Goal: Transaction & Acquisition: Book appointment/travel/reservation

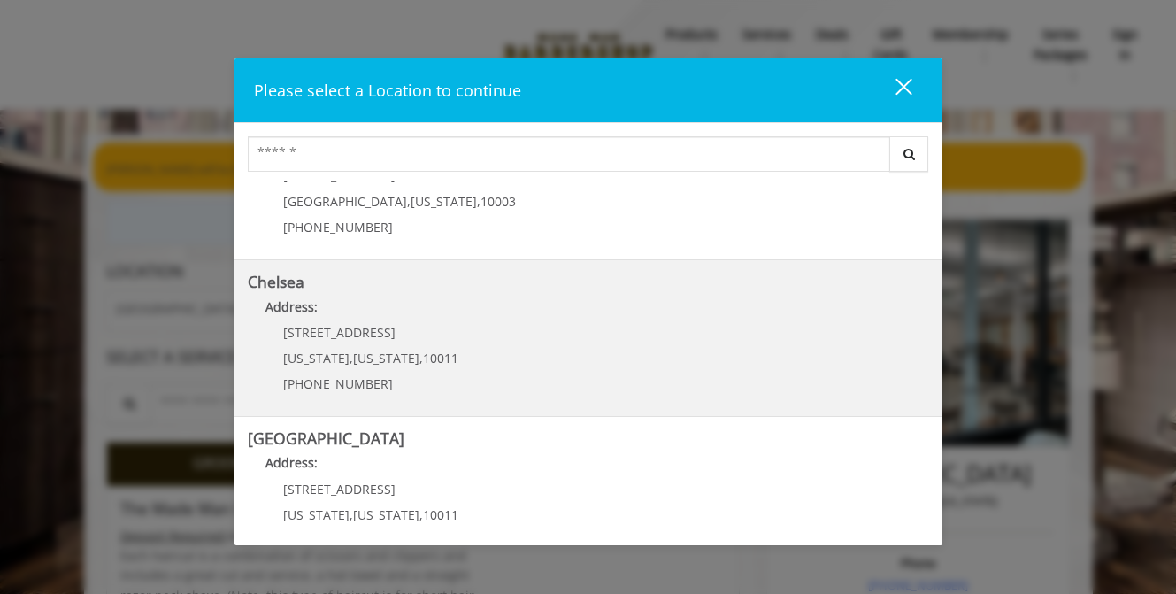
scroll to position [96, 0]
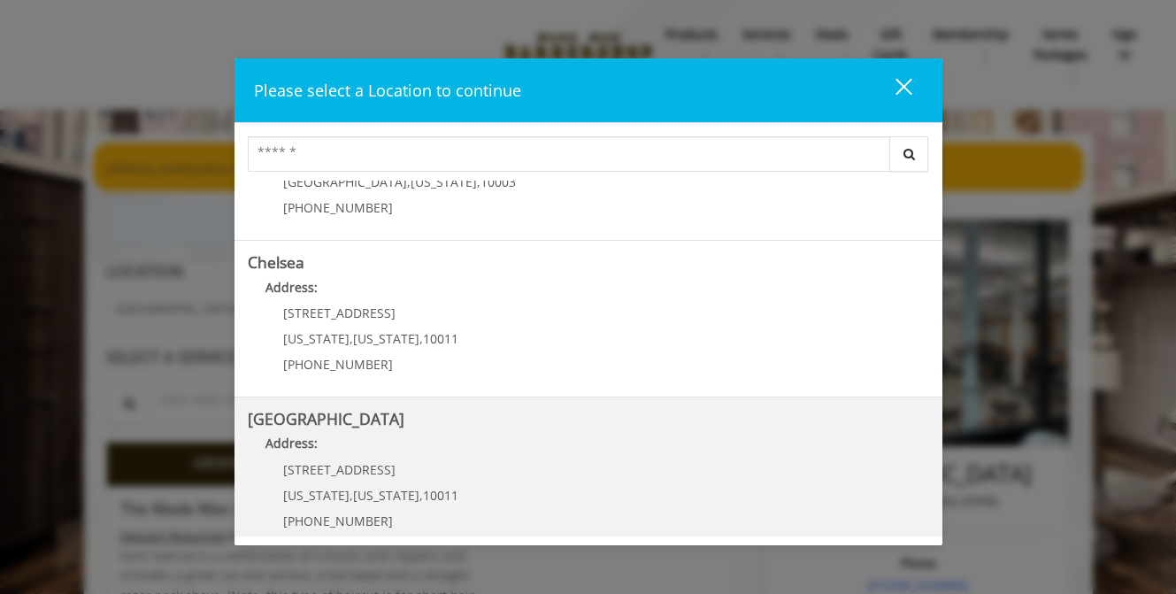
click at [616, 458] on Street "Address:" at bounding box center [588, 448] width 681 height 28
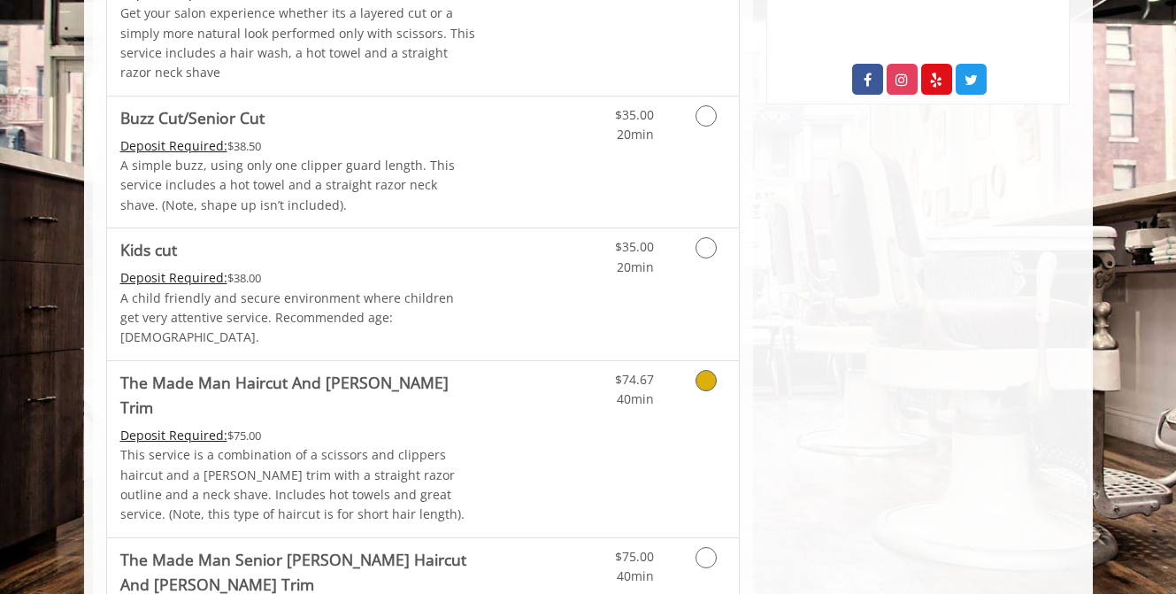
scroll to position [996, 0]
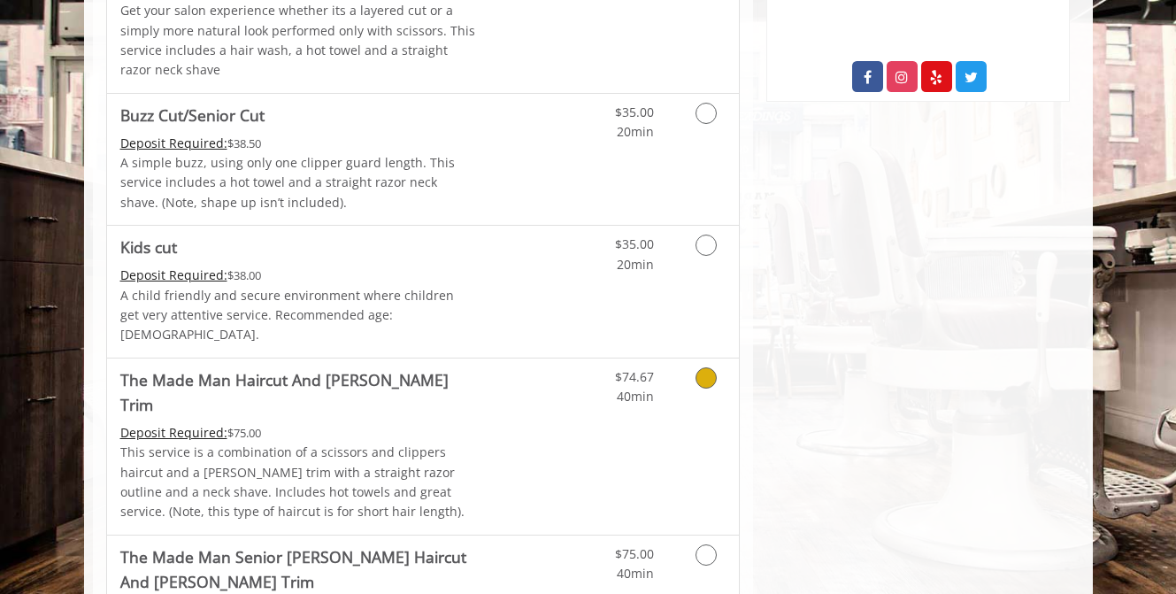
click at [616, 458] on div "$74.67 40min" at bounding box center [660, 446] width 158 height 176
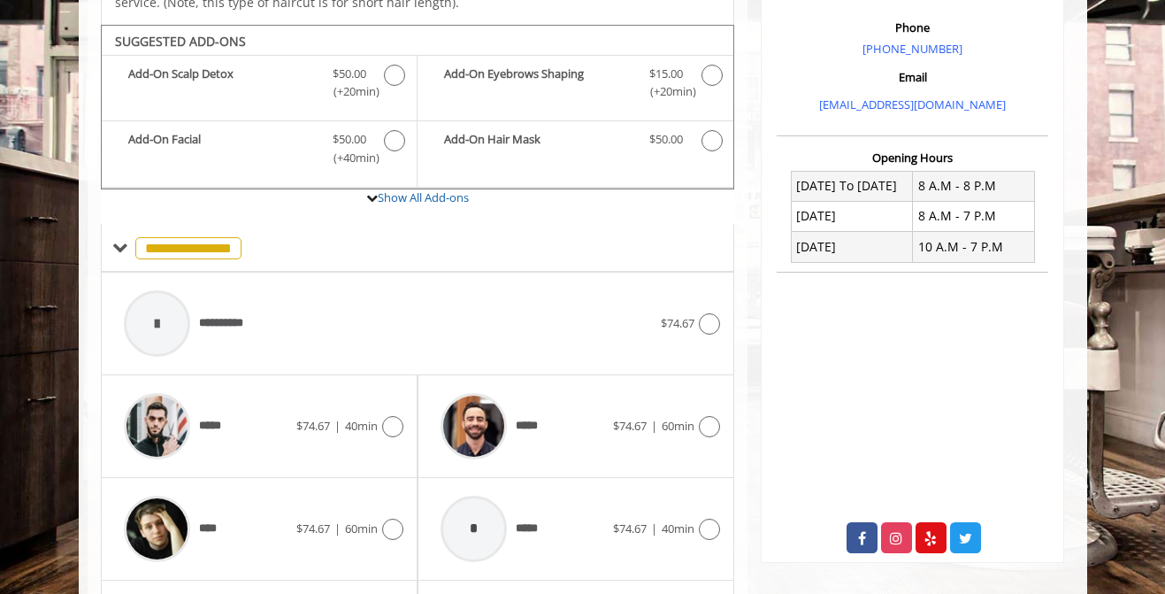
scroll to position [662, 0]
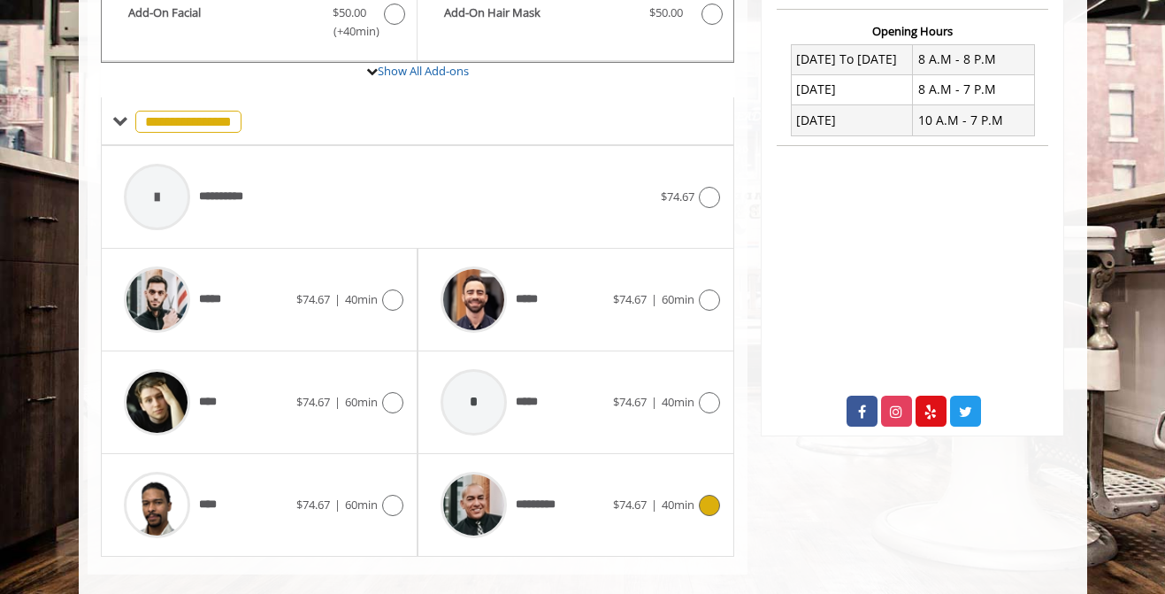
click at [636, 496] on span "$74.67" at bounding box center [630, 504] width 34 height 16
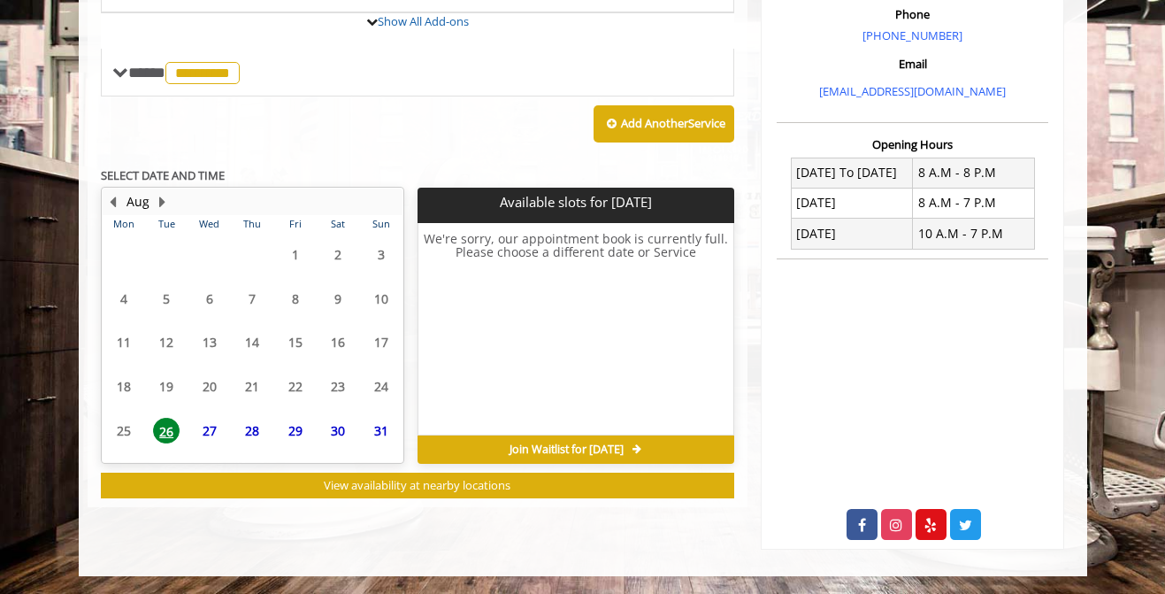
scroll to position [642, 0]
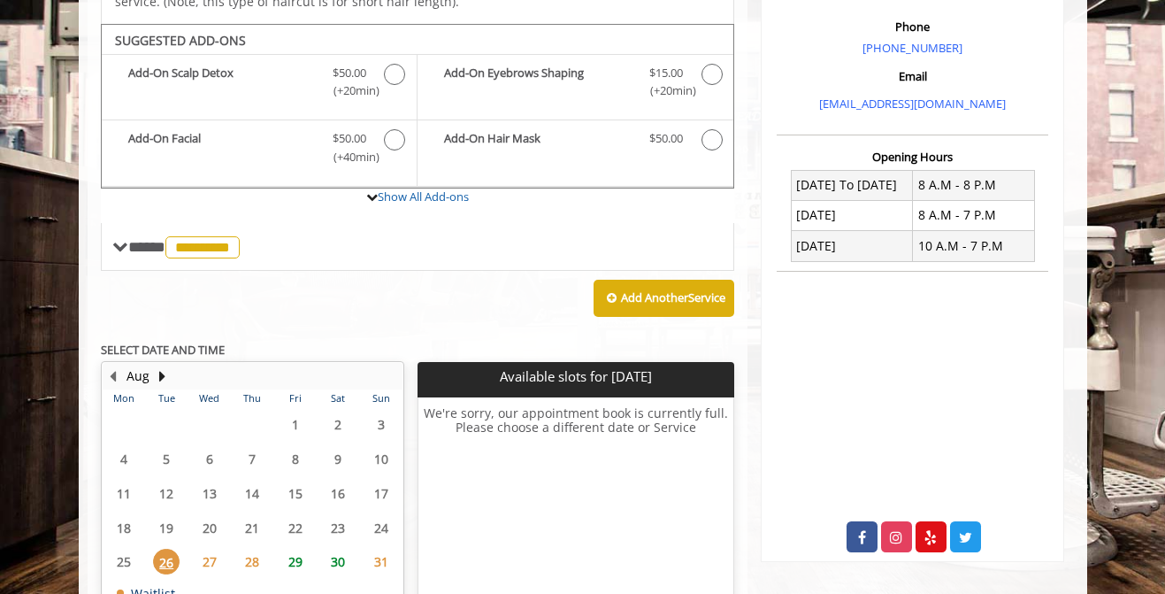
click at [341, 549] on span "30" at bounding box center [338, 562] width 27 height 26
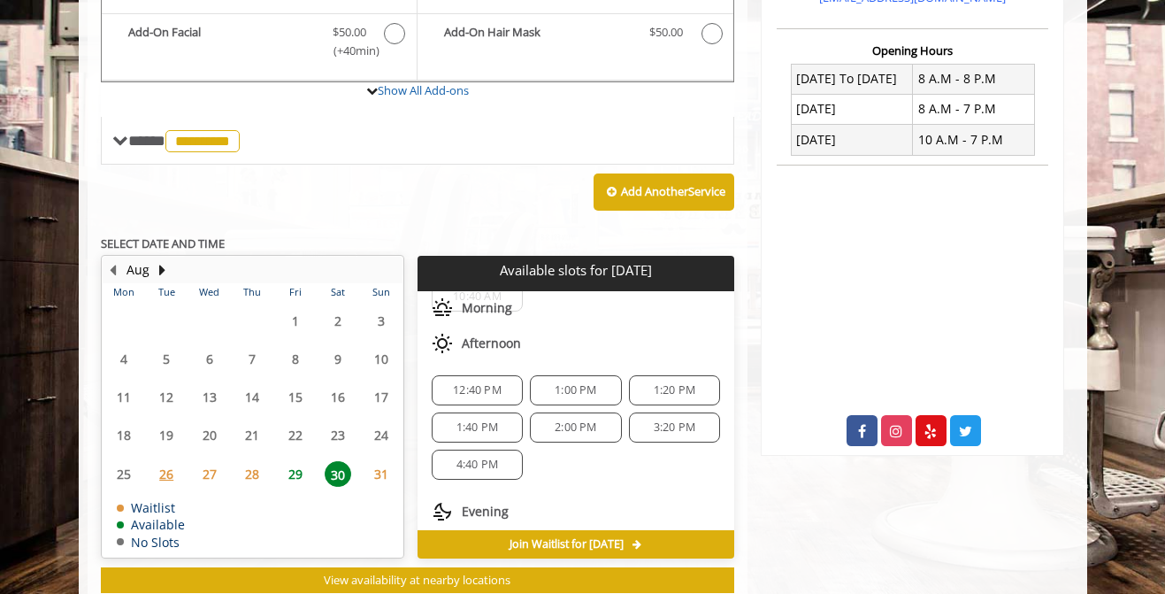
scroll to position [83, 0]
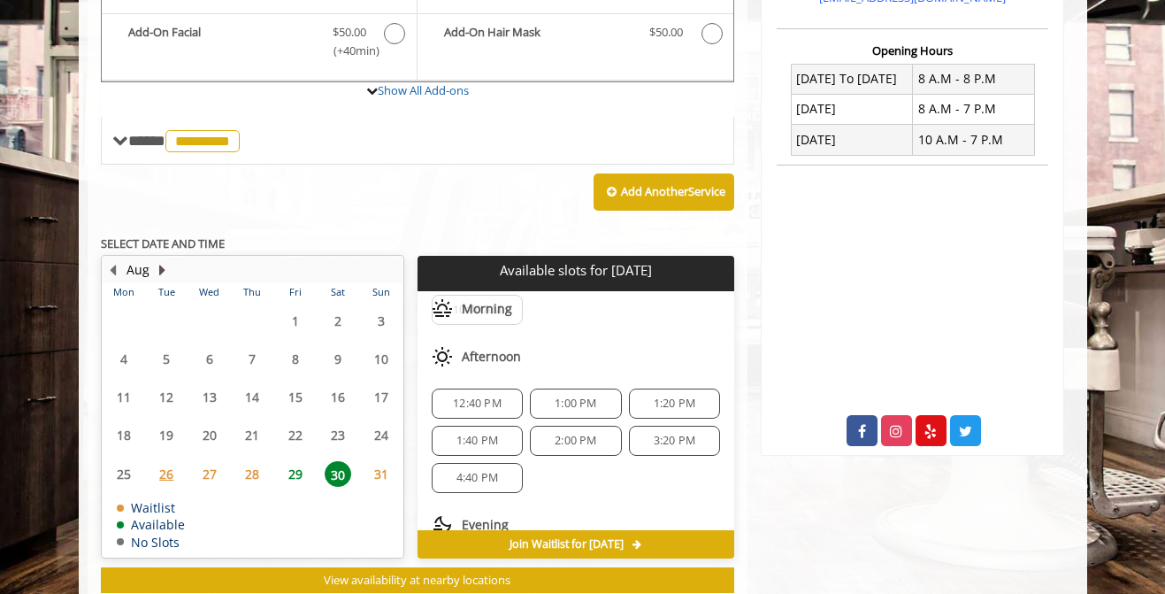
click at [156, 260] on button "Next Month" at bounding box center [163, 269] width 14 height 19
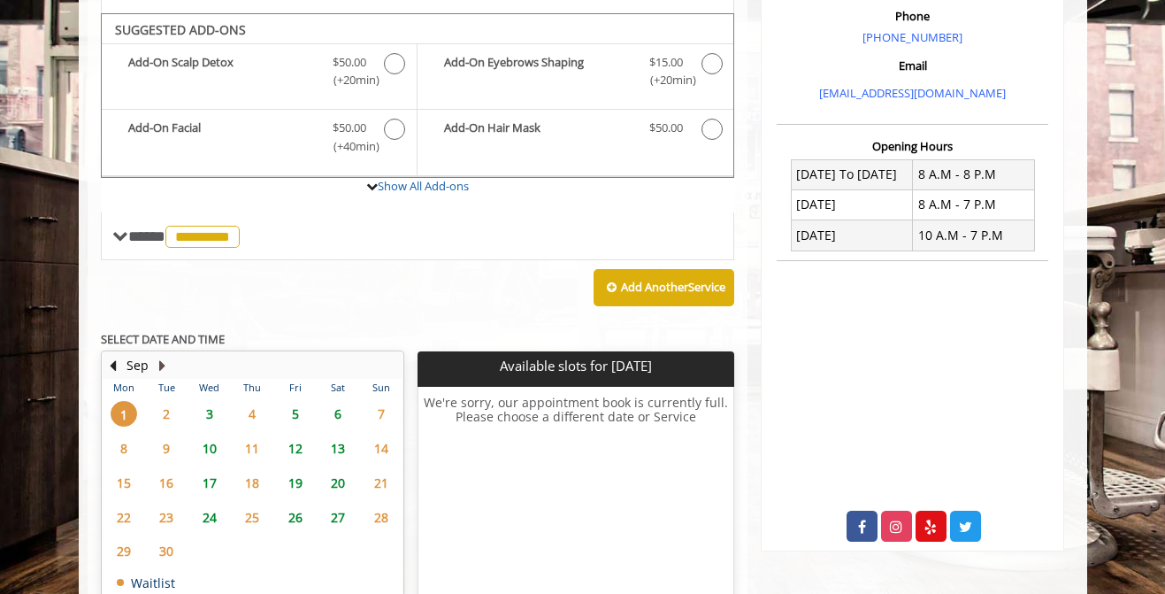
scroll to position [536, 0]
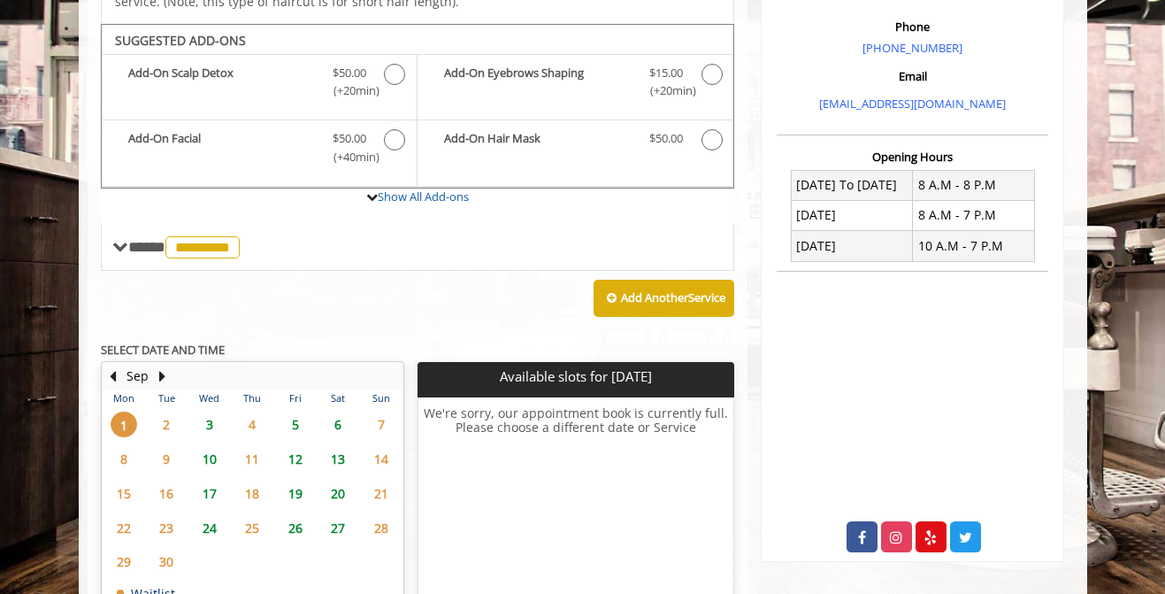
click at [296, 411] on span "5" at bounding box center [295, 424] width 27 height 26
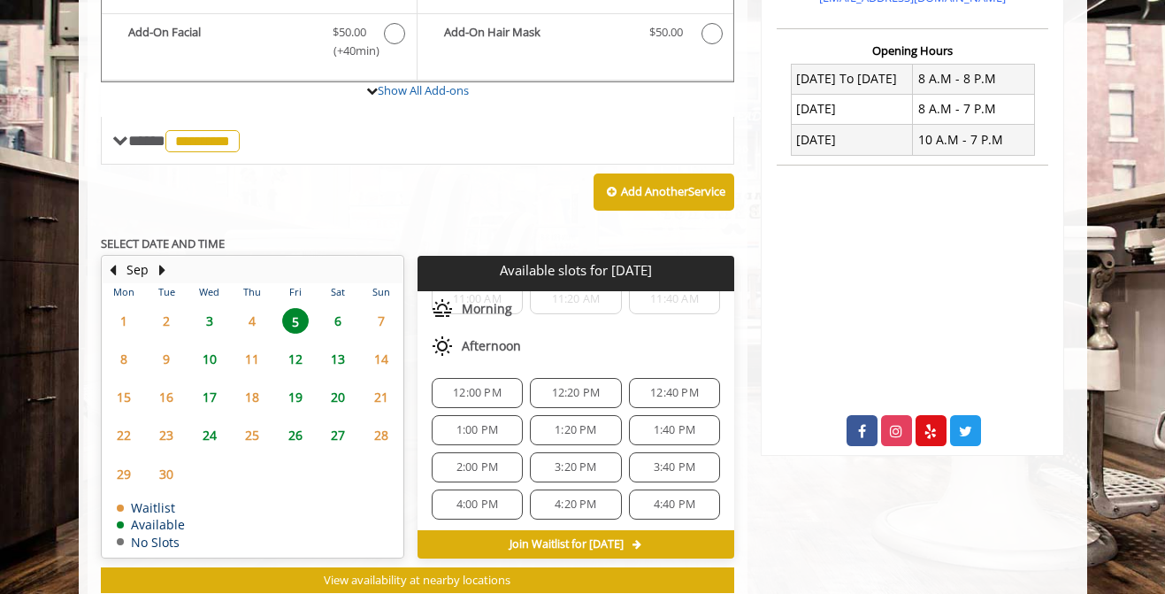
scroll to position [128, 0]
click at [562, 463] on span "3:20 PM" at bounding box center [576, 470] width 42 height 14
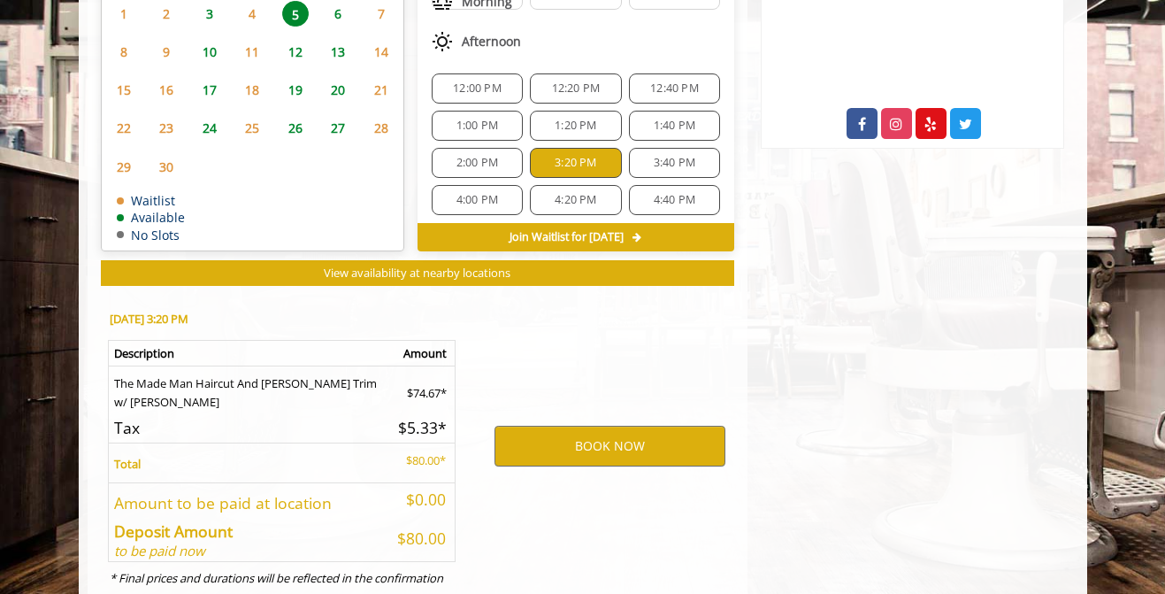
scroll to position [988, 0]
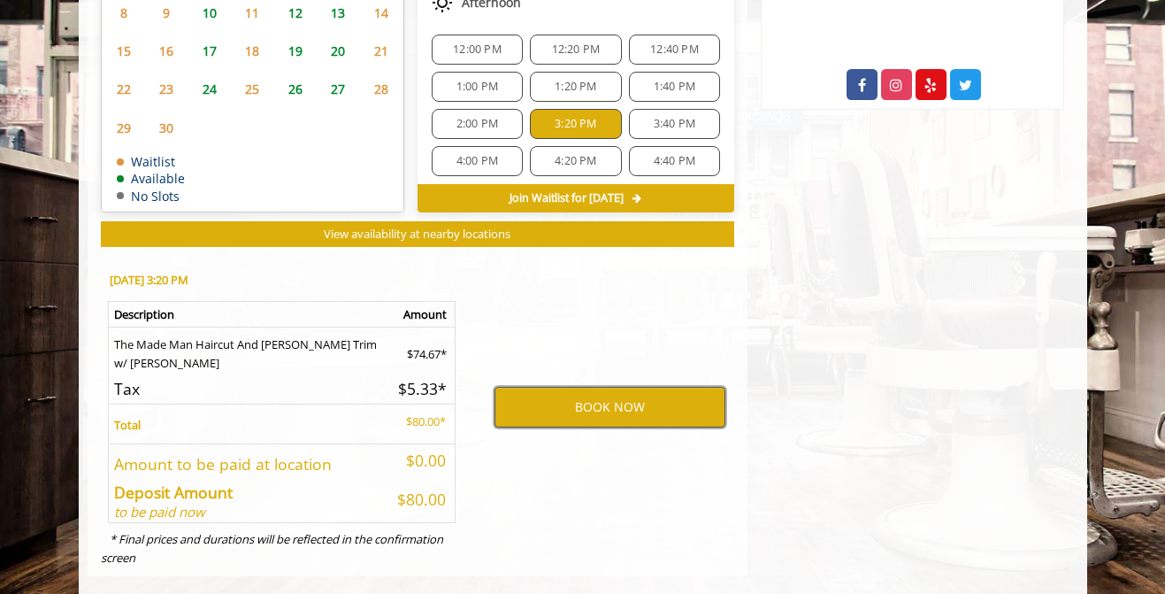
click at [594, 396] on button "BOOK NOW" at bounding box center [610, 407] width 231 height 41
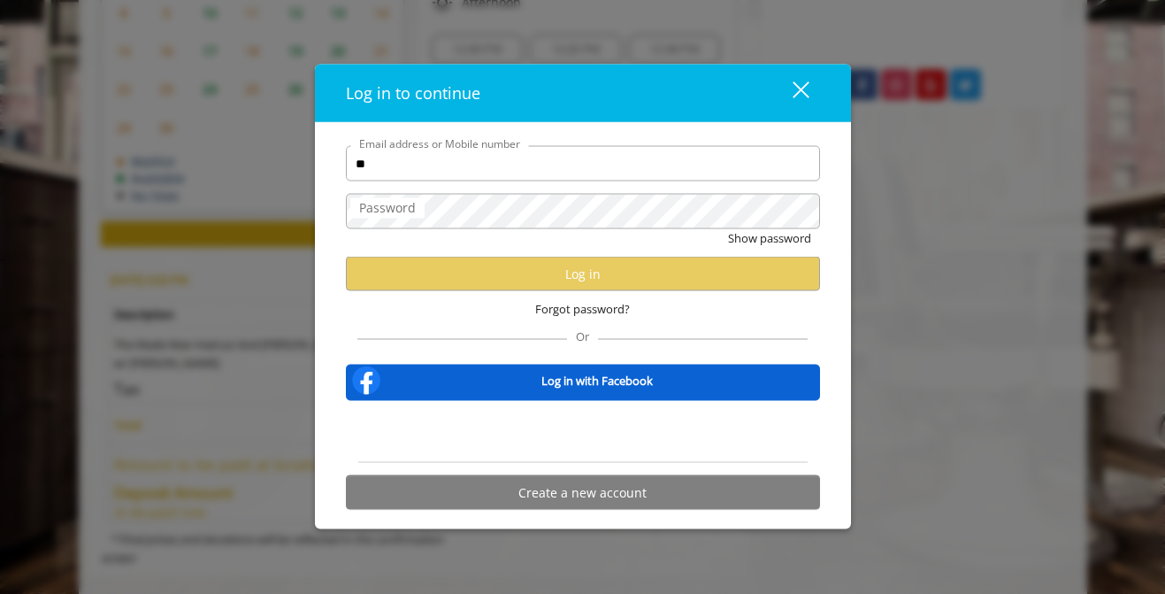
type input "*"
type input "**********"
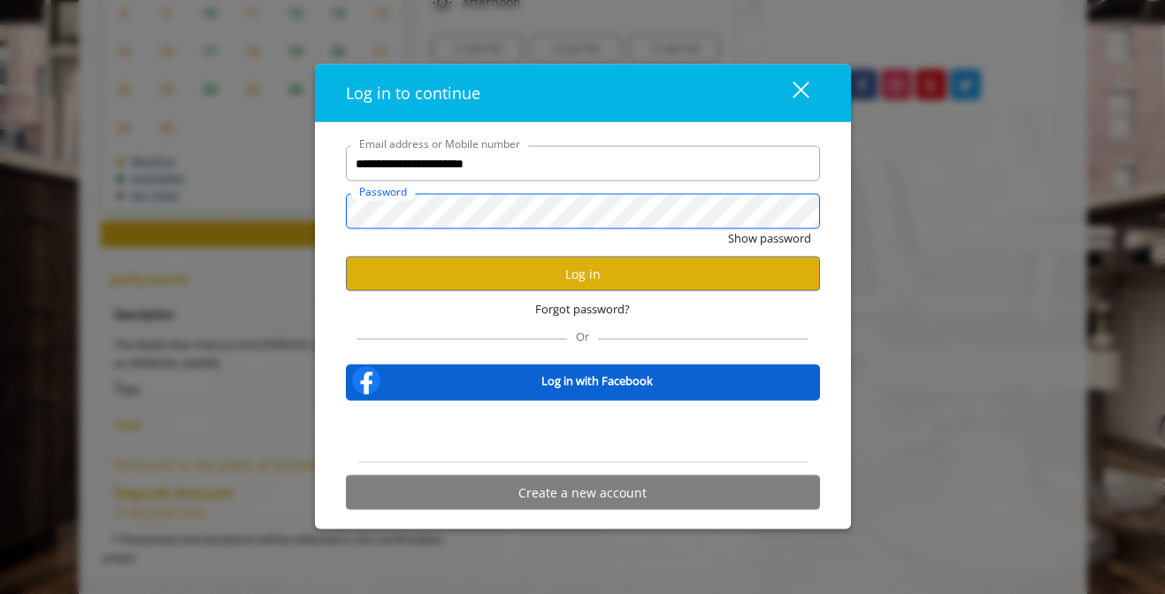
click at [728, 229] on button "Show password" at bounding box center [769, 238] width 83 height 19
click at [611, 273] on button "Log in" at bounding box center [583, 274] width 474 height 35
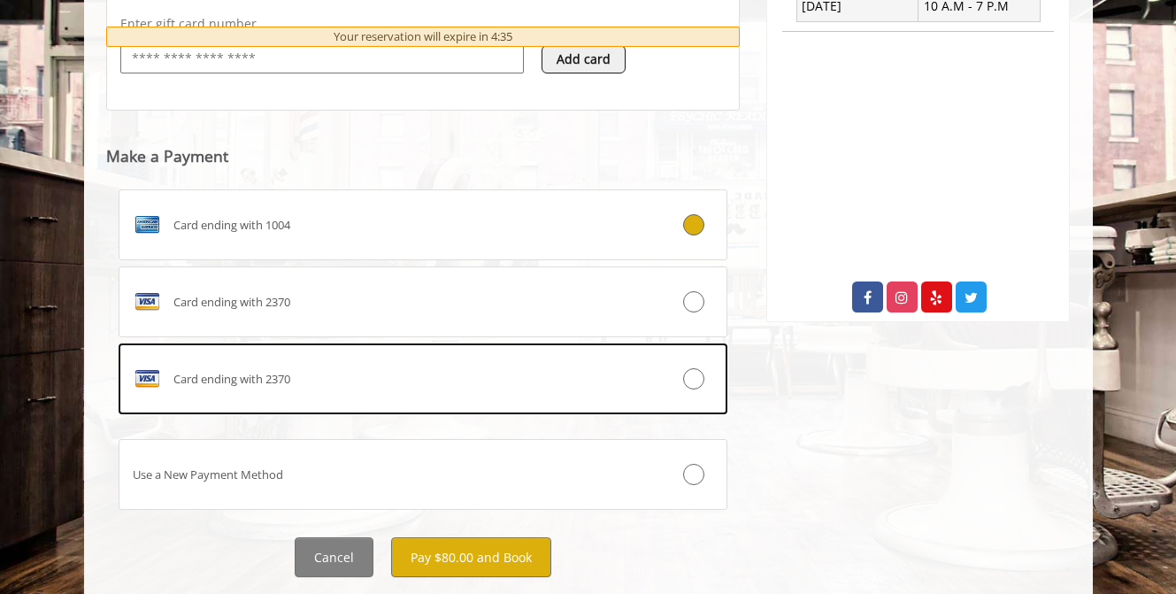
scroll to position [821, 0]
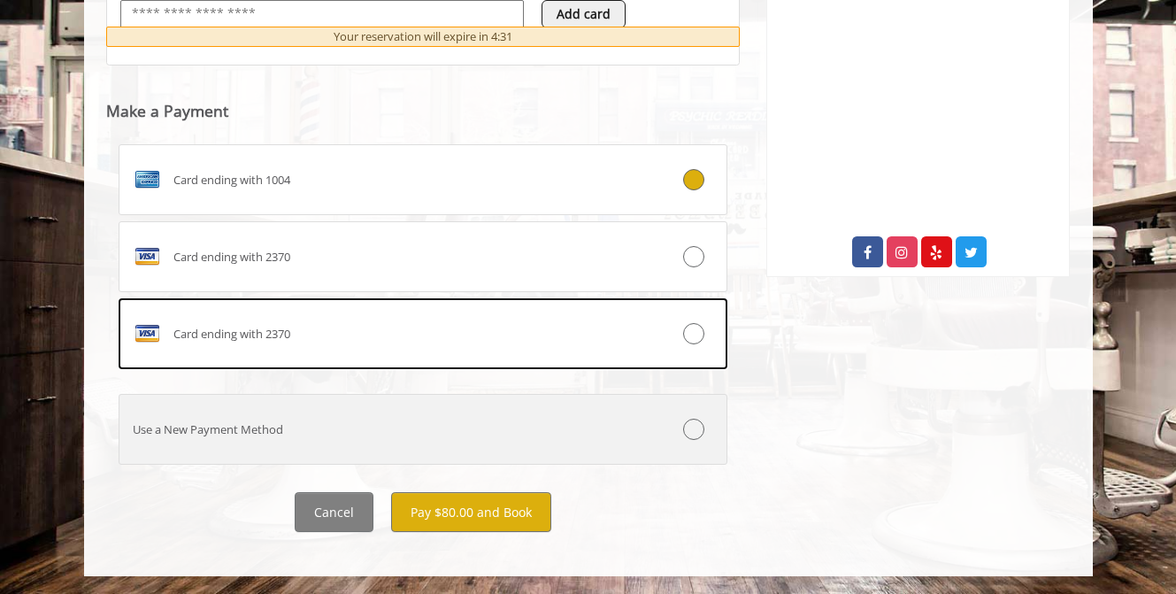
click at [493, 452] on label "Use a New Payment Method" at bounding box center [424, 429] width 610 height 71
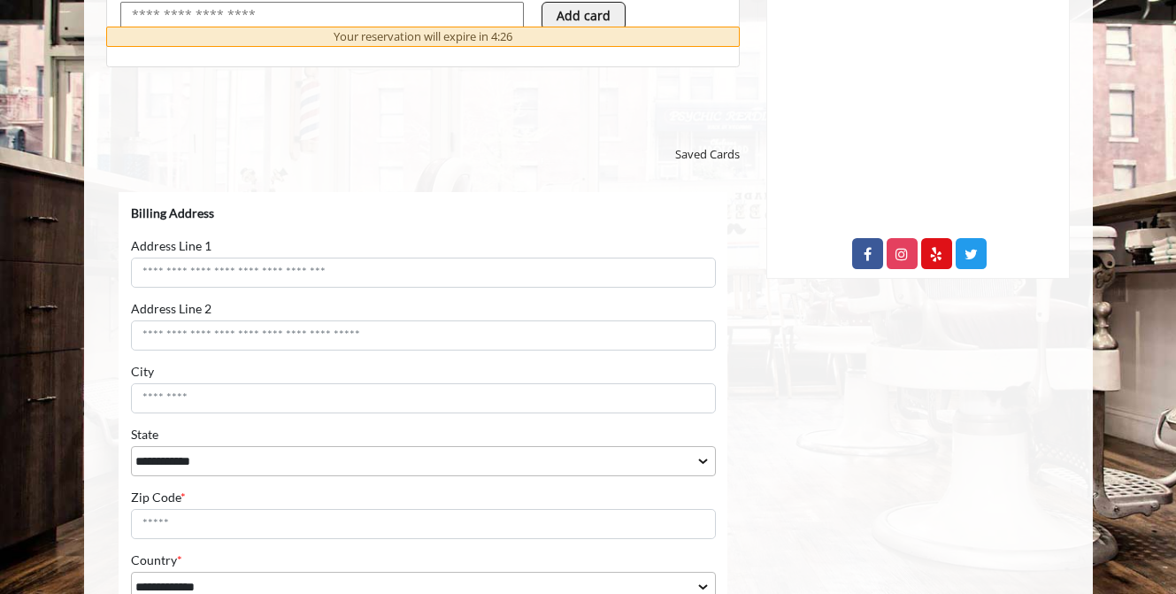
scroll to position [820, 0]
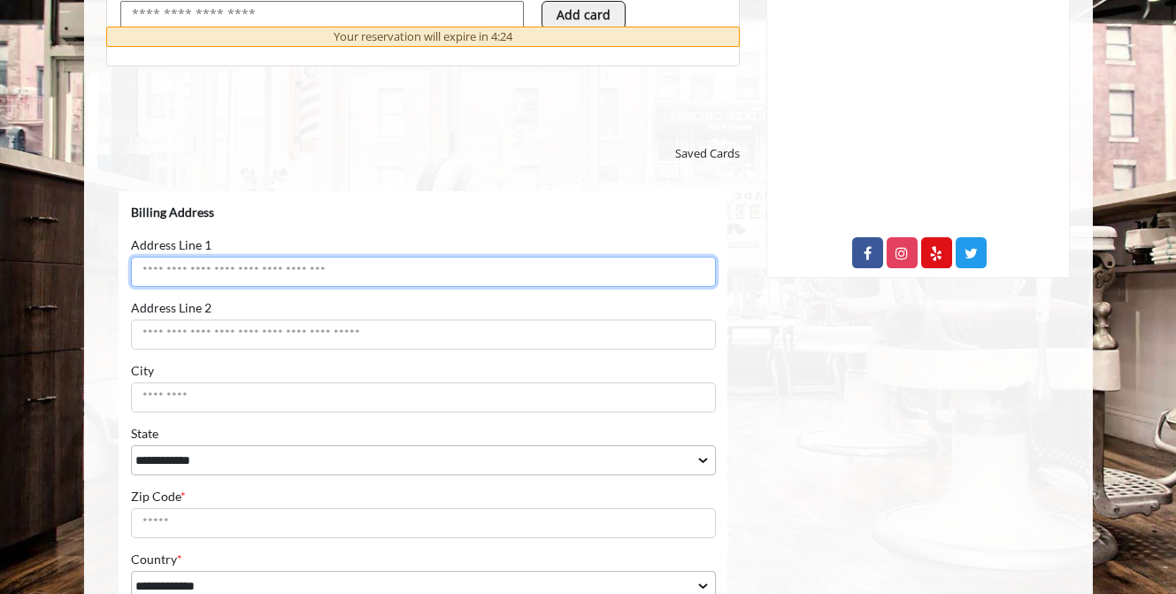
click at [460, 283] on input "Address Line 1" at bounding box center [422, 272] width 585 height 30
type input "**********"
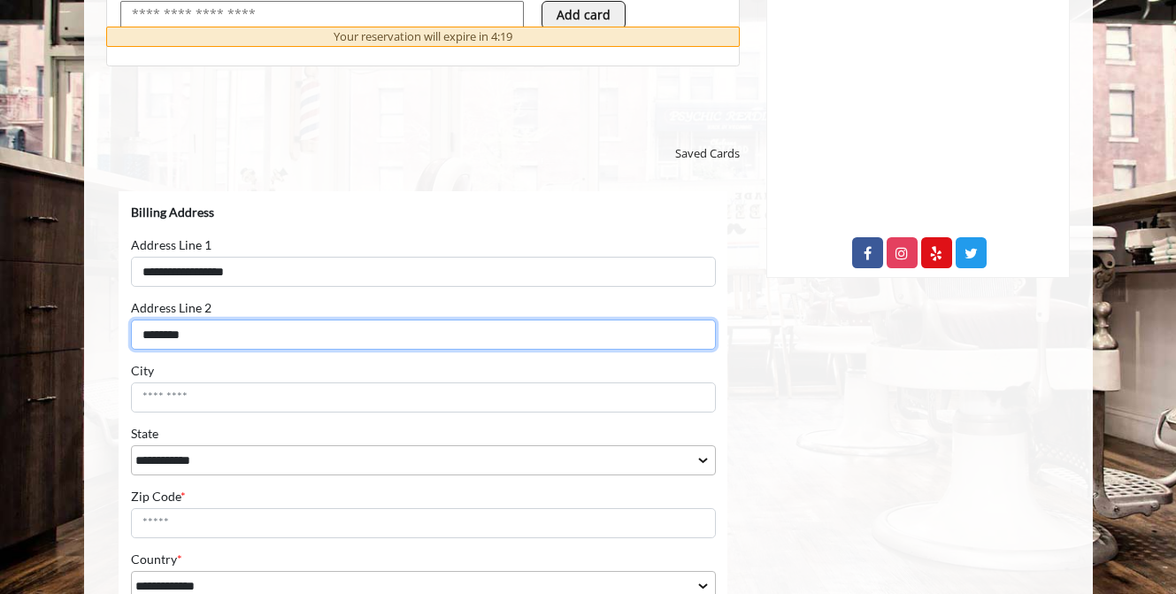
type input "********"
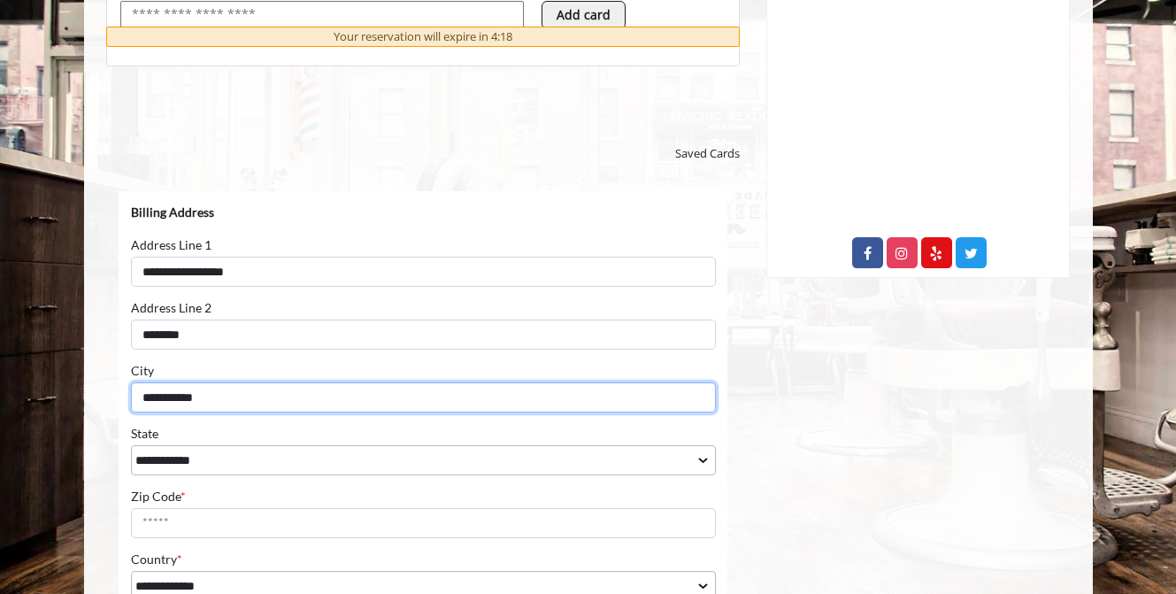
type input "**********"
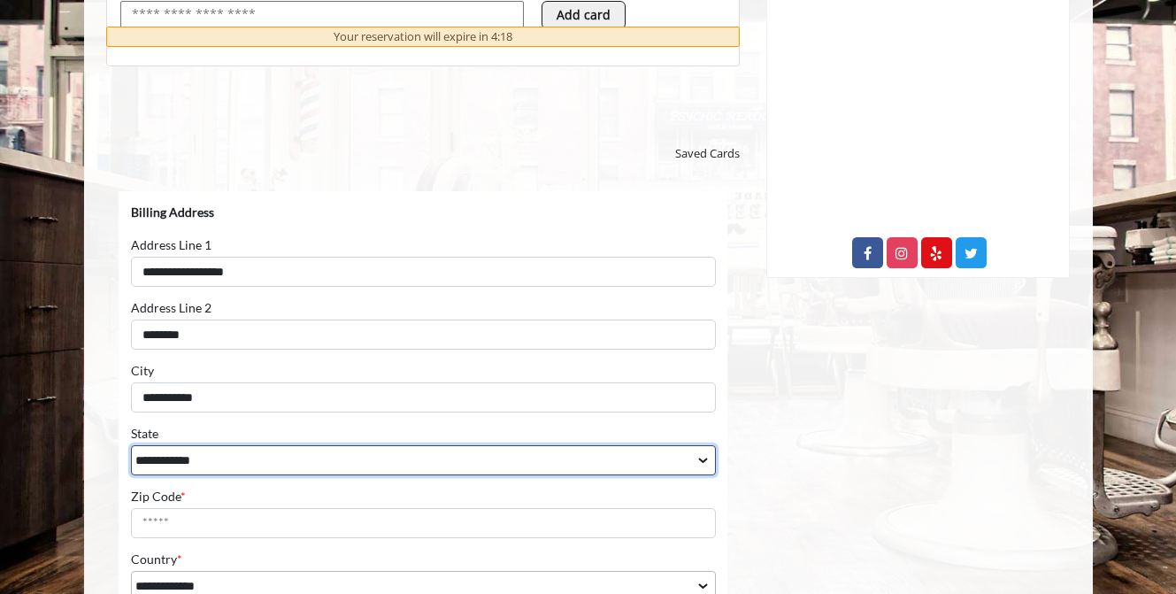
select select "**"
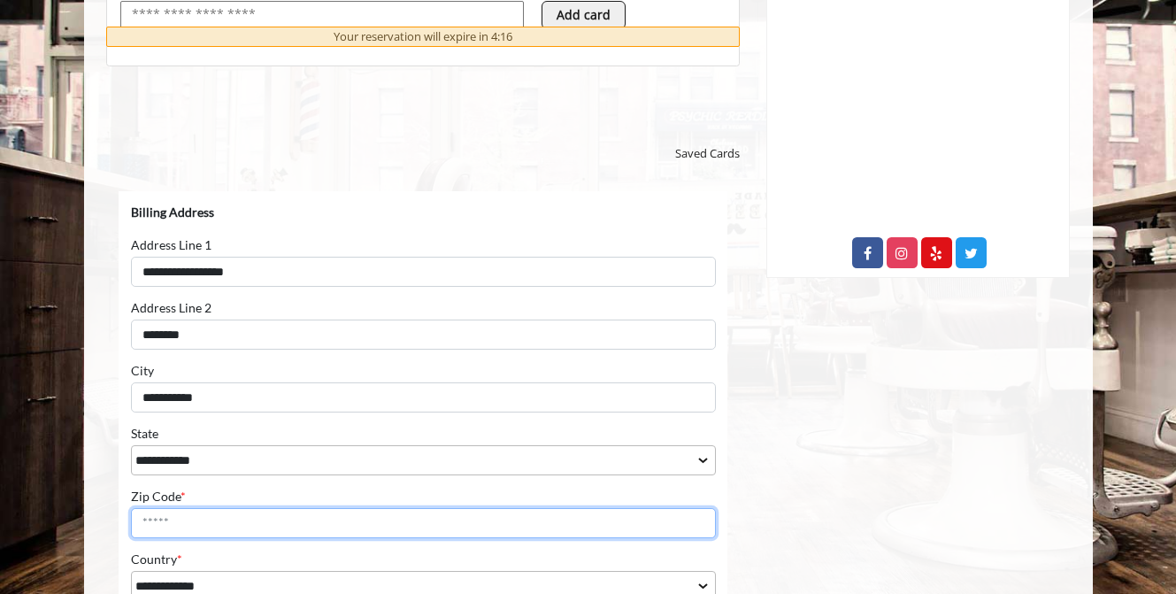
click at [327, 508] on input "Zip Code *" at bounding box center [422, 523] width 585 height 30
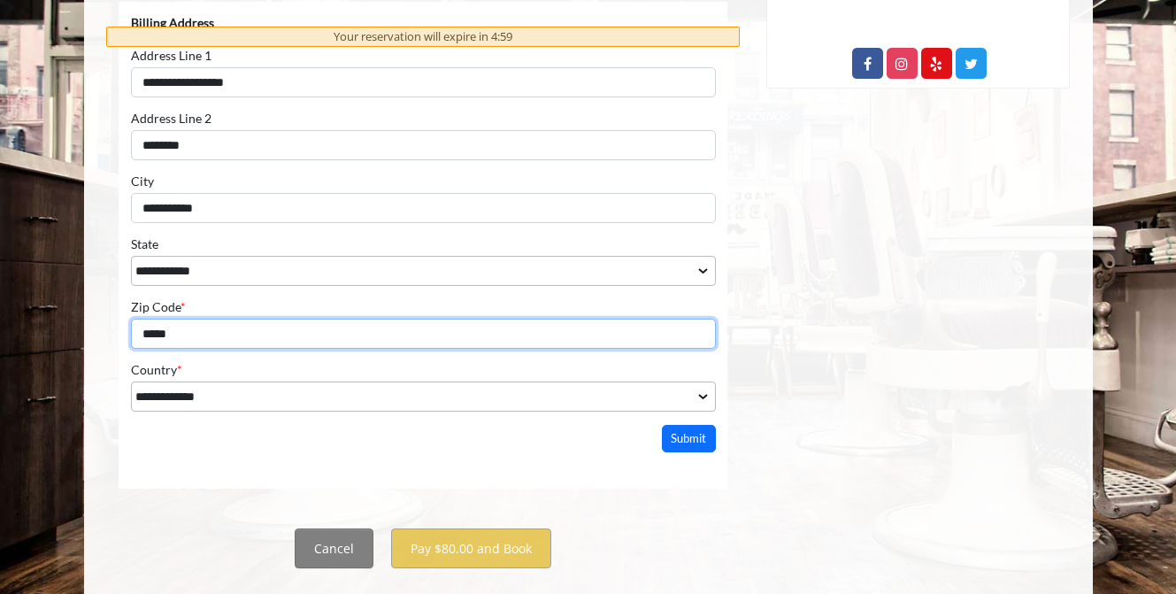
scroll to position [1046, 0]
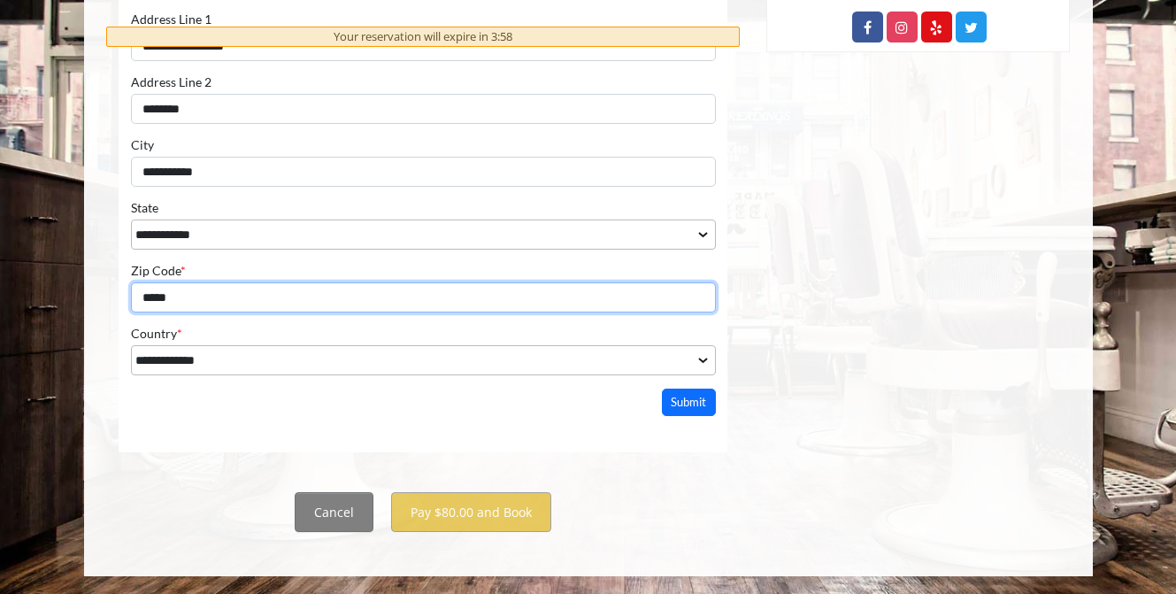
type input "*****"
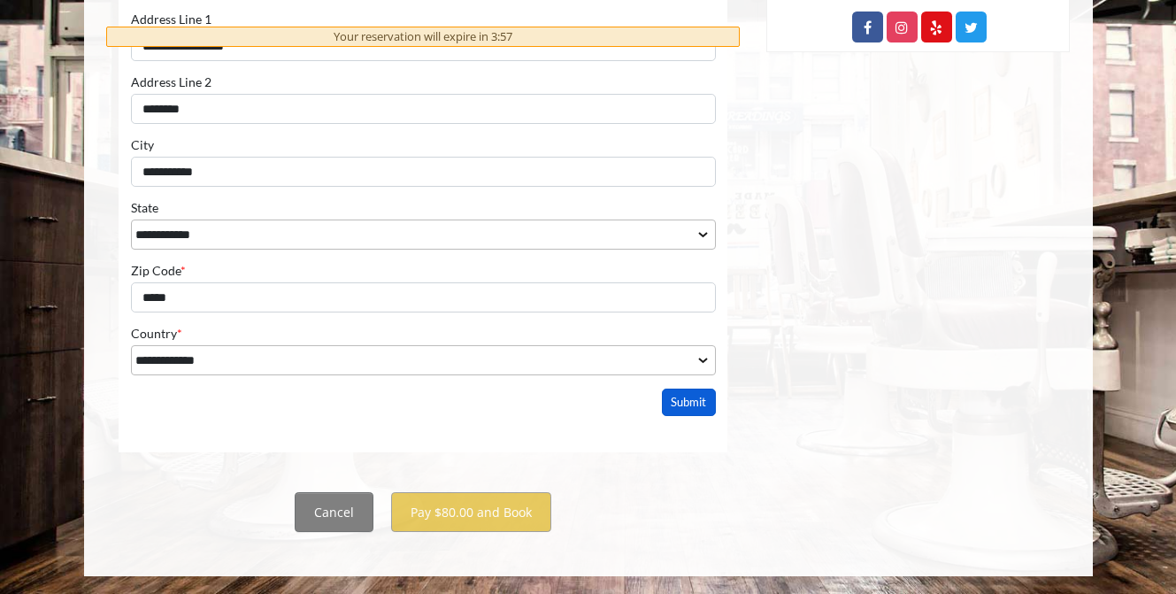
click at [677, 405] on button "Submit" at bounding box center [688, 402] width 55 height 27
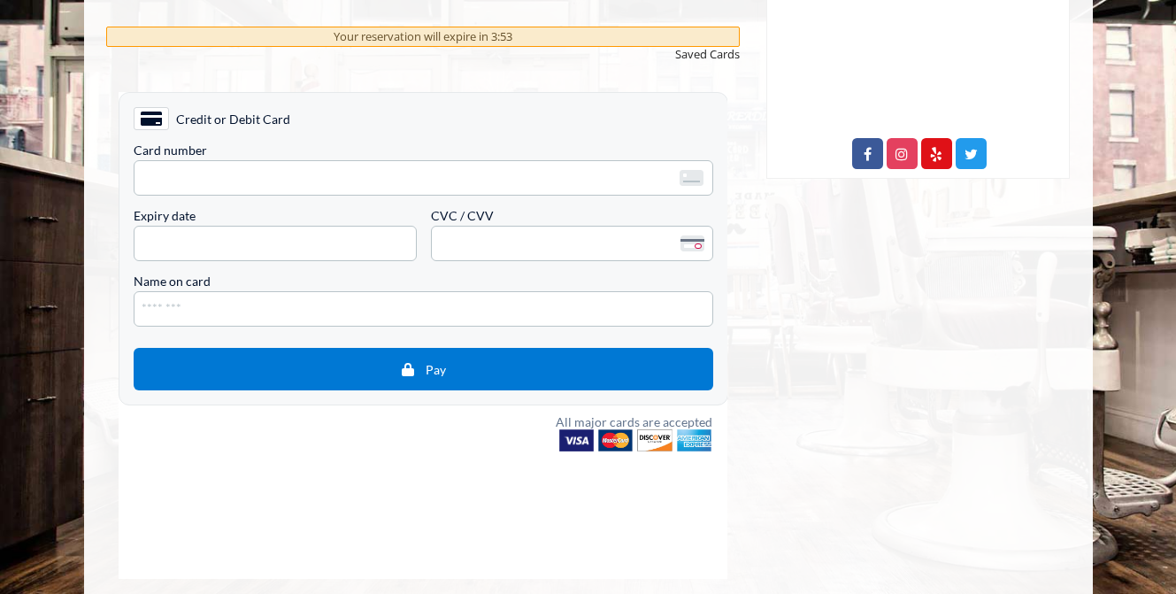
scroll to position [856, 0]
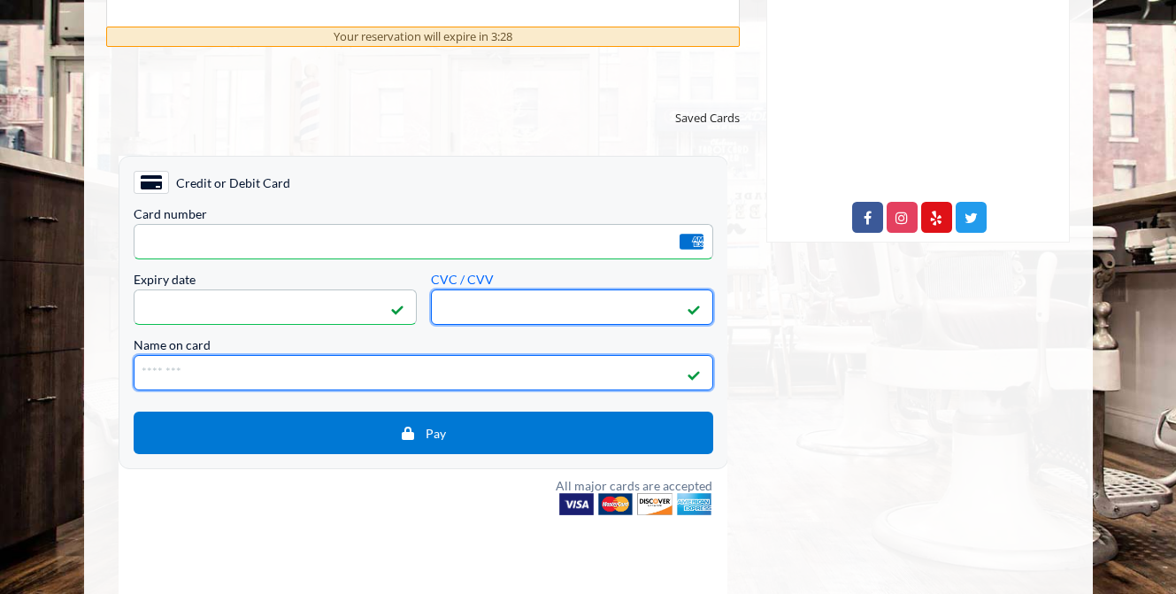
click at [479, 366] on input "Name on card" at bounding box center [423, 372] width 580 height 35
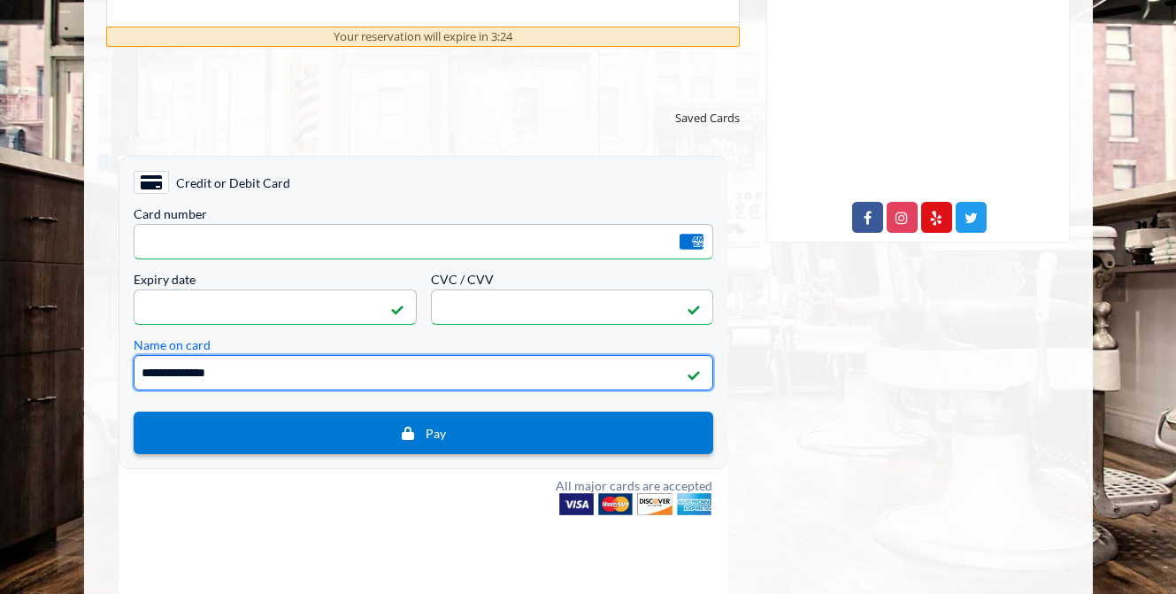
type input "**********"
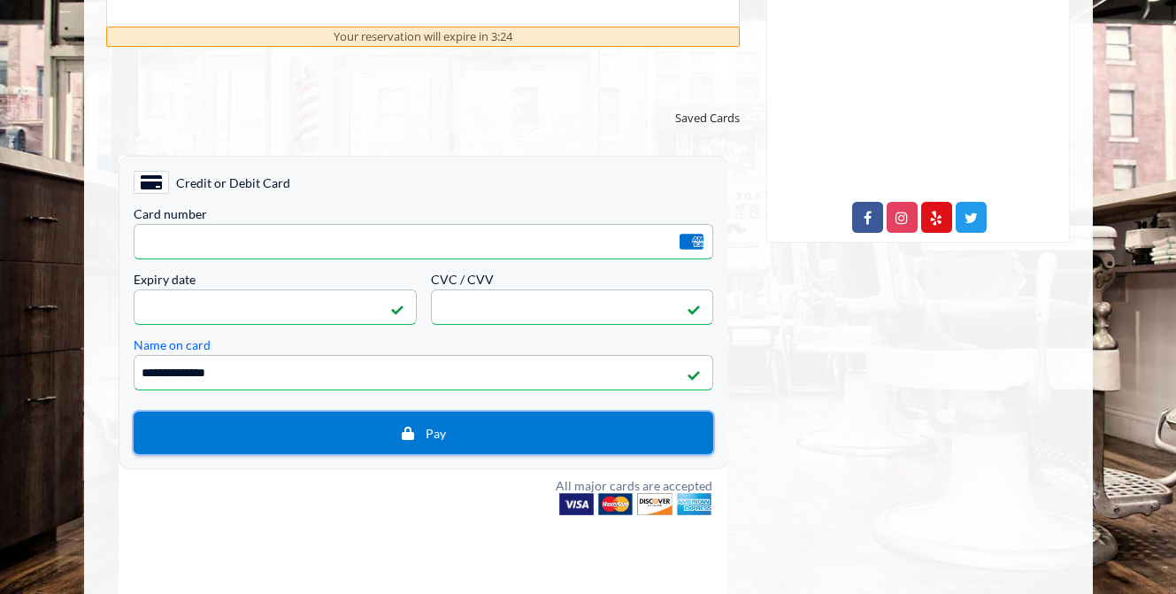
click at [496, 422] on button "Pay" at bounding box center [423, 432] width 580 height 42
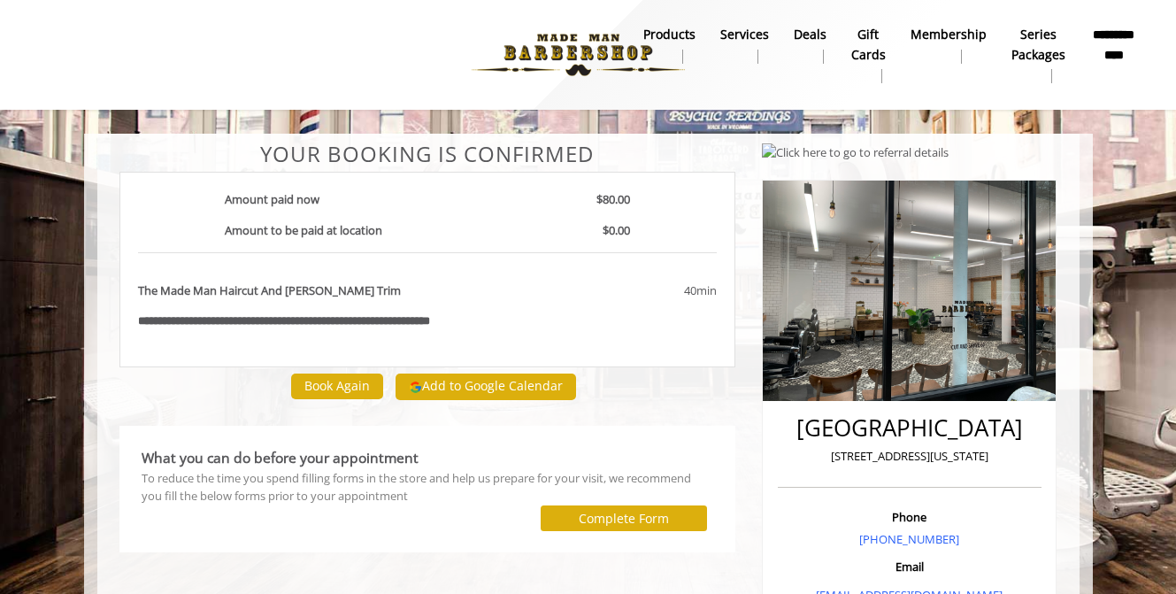
click at [559, 58] on img at bounding box center [578, 54] width 243 height 97
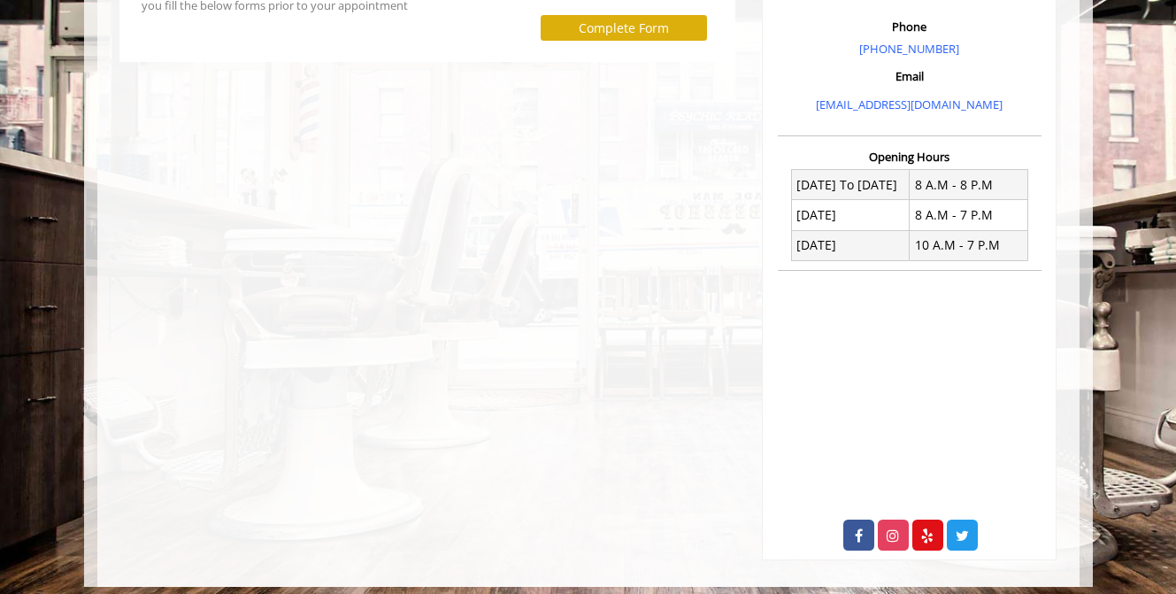
scroll to position [501, 0]
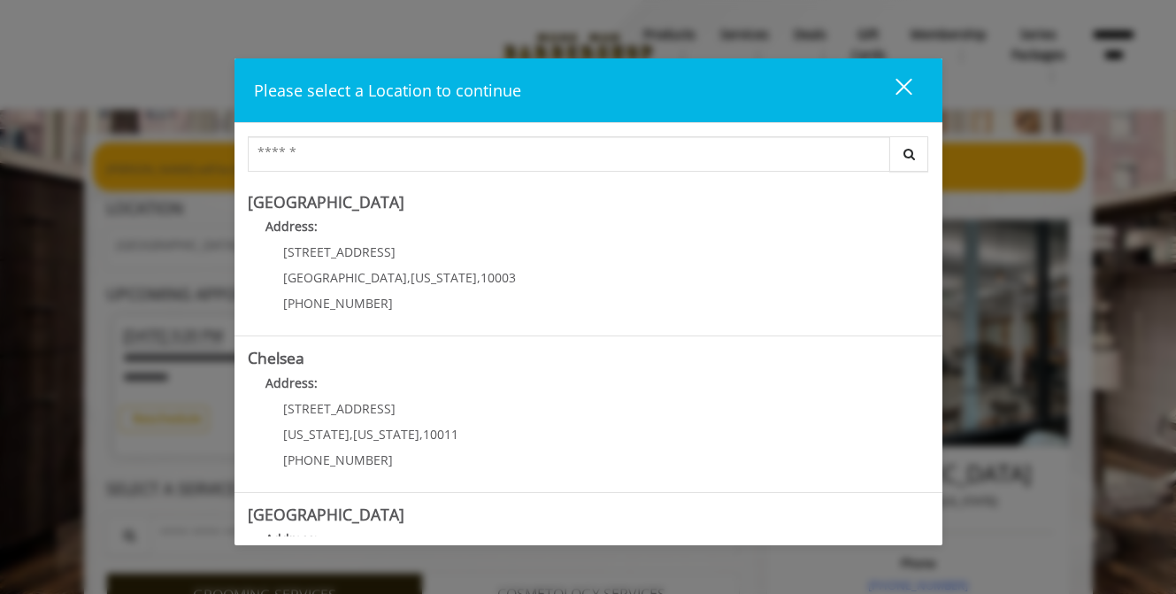
click at [911, 91] on button "close" at bounding box center [893, 90] width 60 height 36
